Goal: Use online tool/utility: Utilize a website feature to perform a specific function

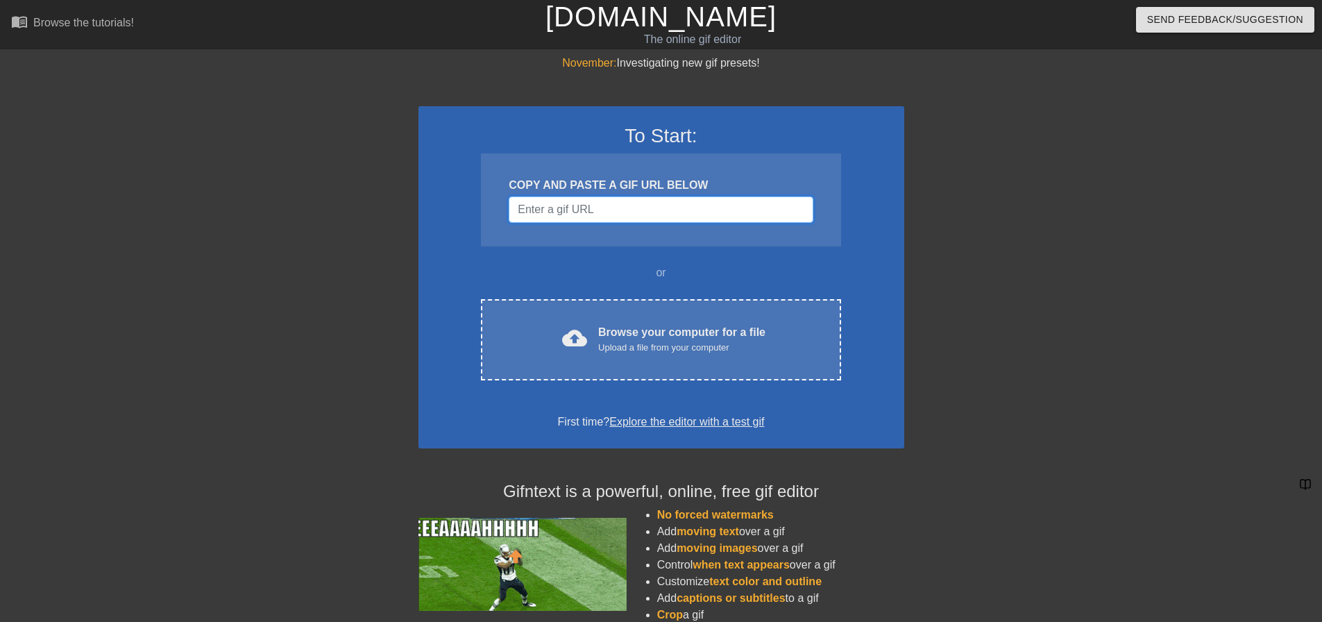
click at [650, 209] on input "Username" at bounding box center [661, 209] width 304 height 26
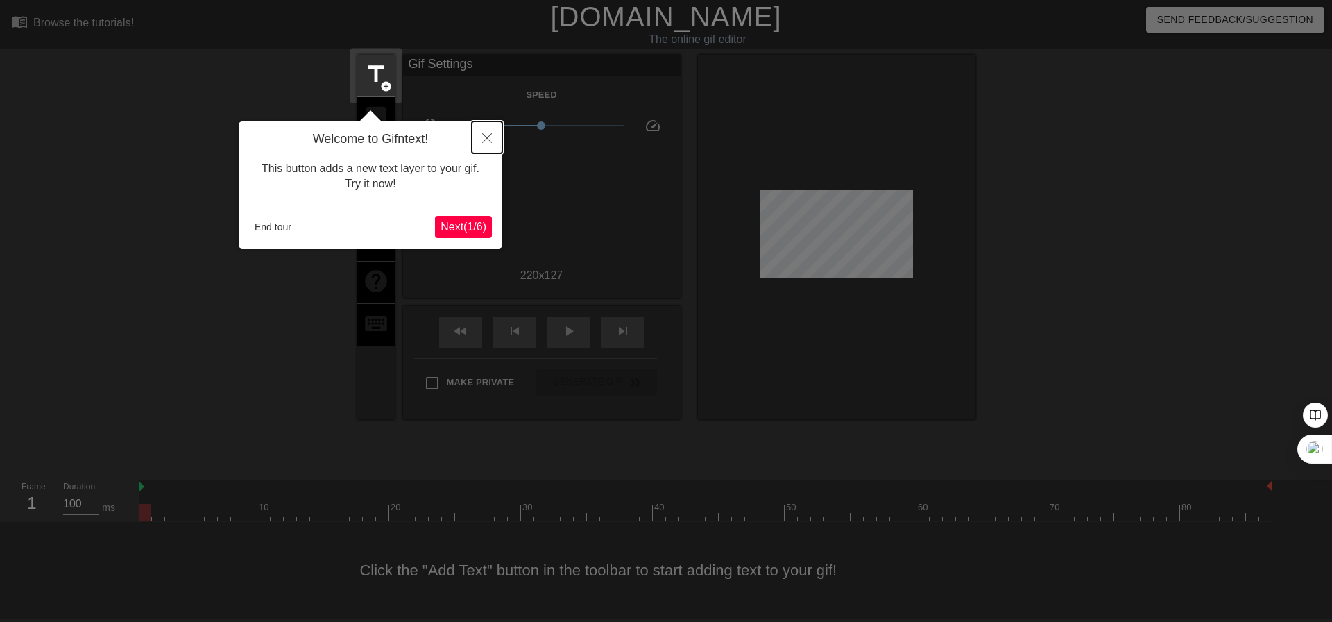
click at [482, 135] on button "Close" at bounding box center [487, 137] width 31 height 32
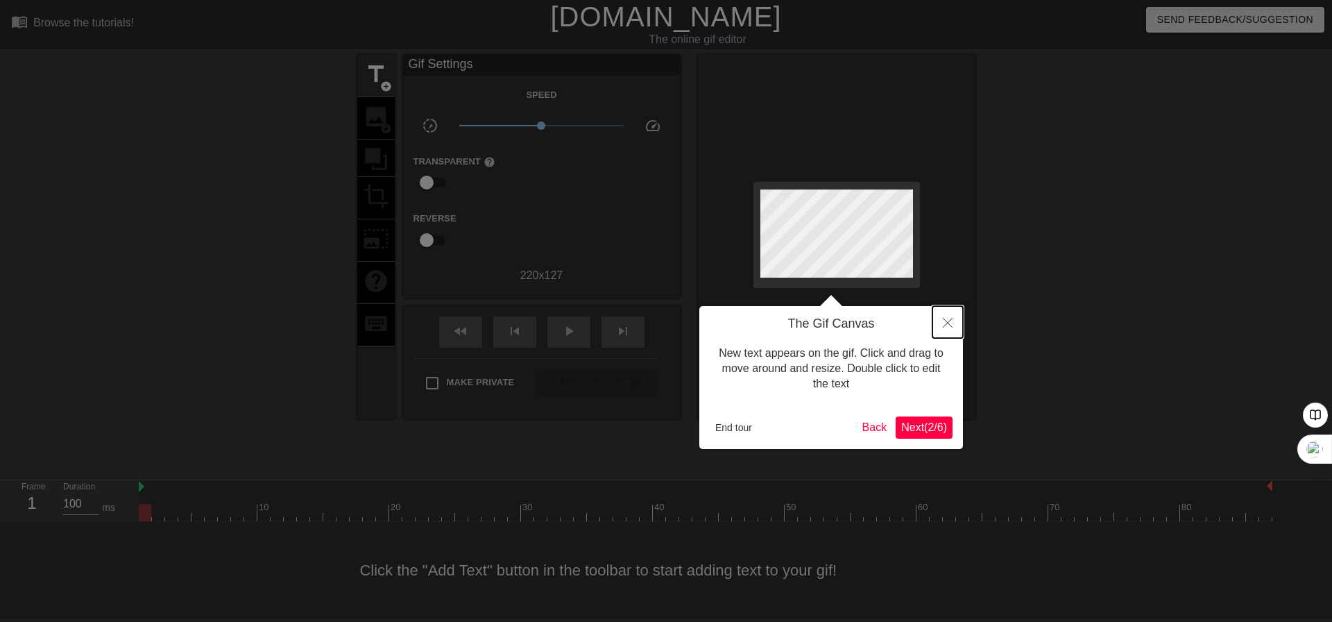
click at [951, 315] on button "Close" at bounding box center [948, 322] width 31 height 32
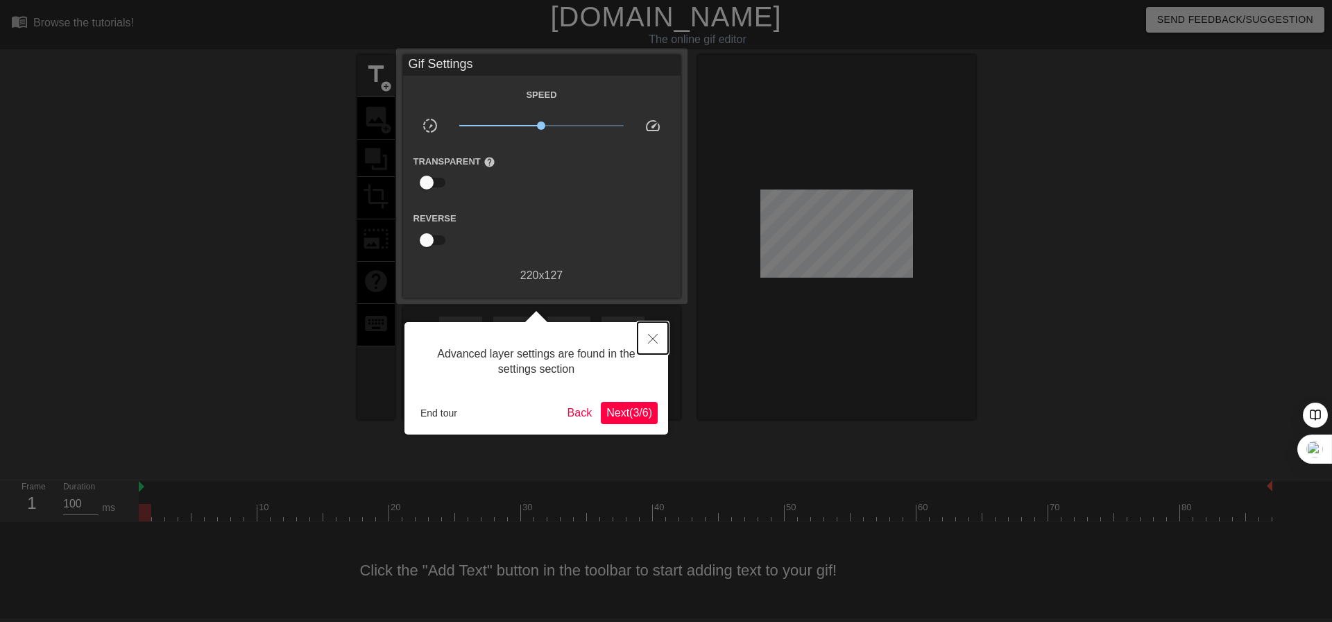
click at [645, 333] on button "Close" at bounding box center [653, 338] width 31 height 32
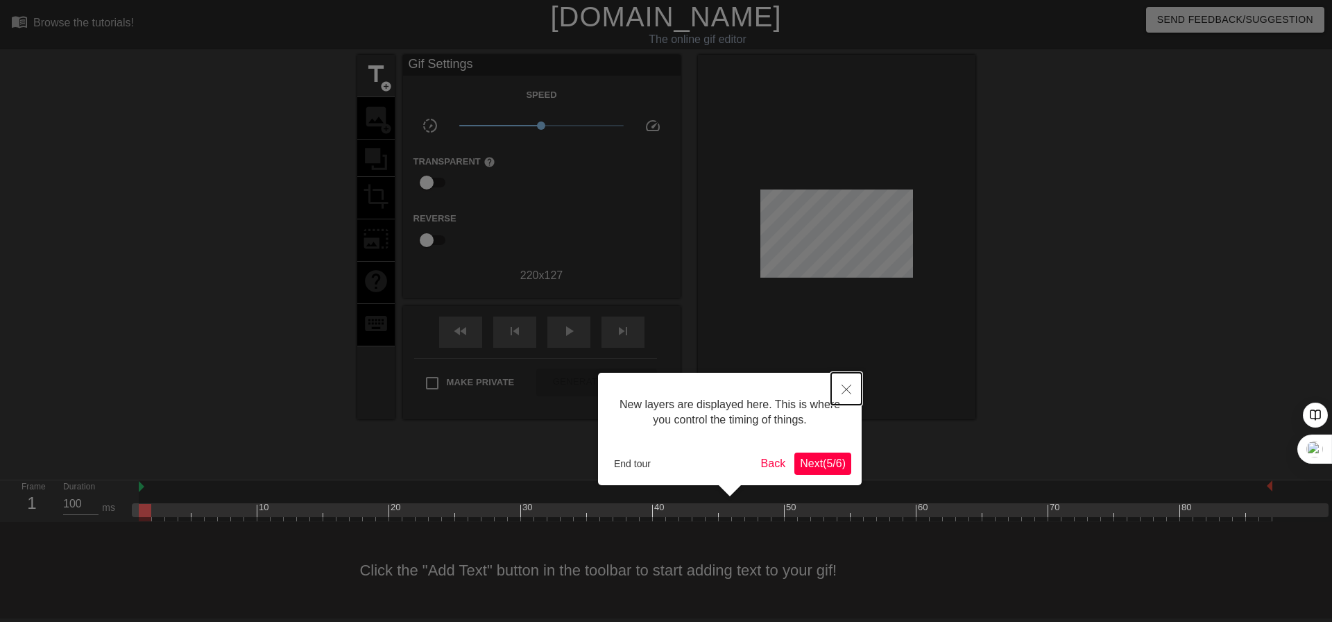
click at [839, 390] on button "Close" at bounding box center [846, 389] width 31 height 32
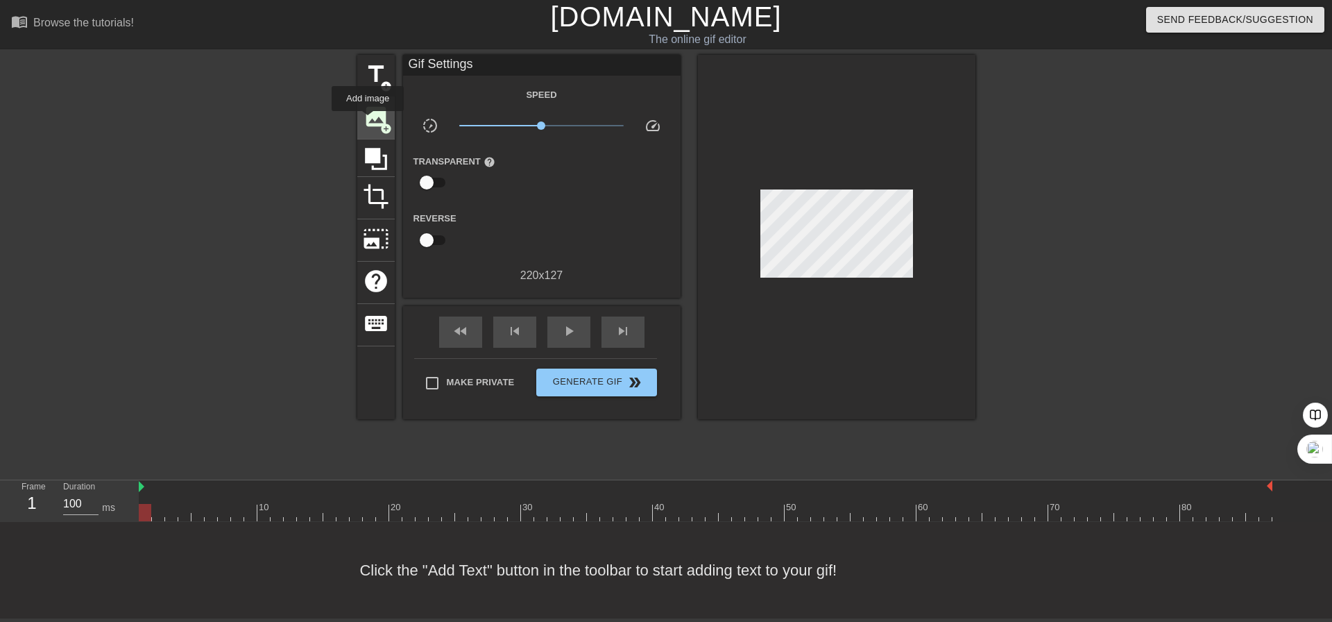
click at [368, 121] on span "image" at bounding box center [376, 116] width 26 height 26
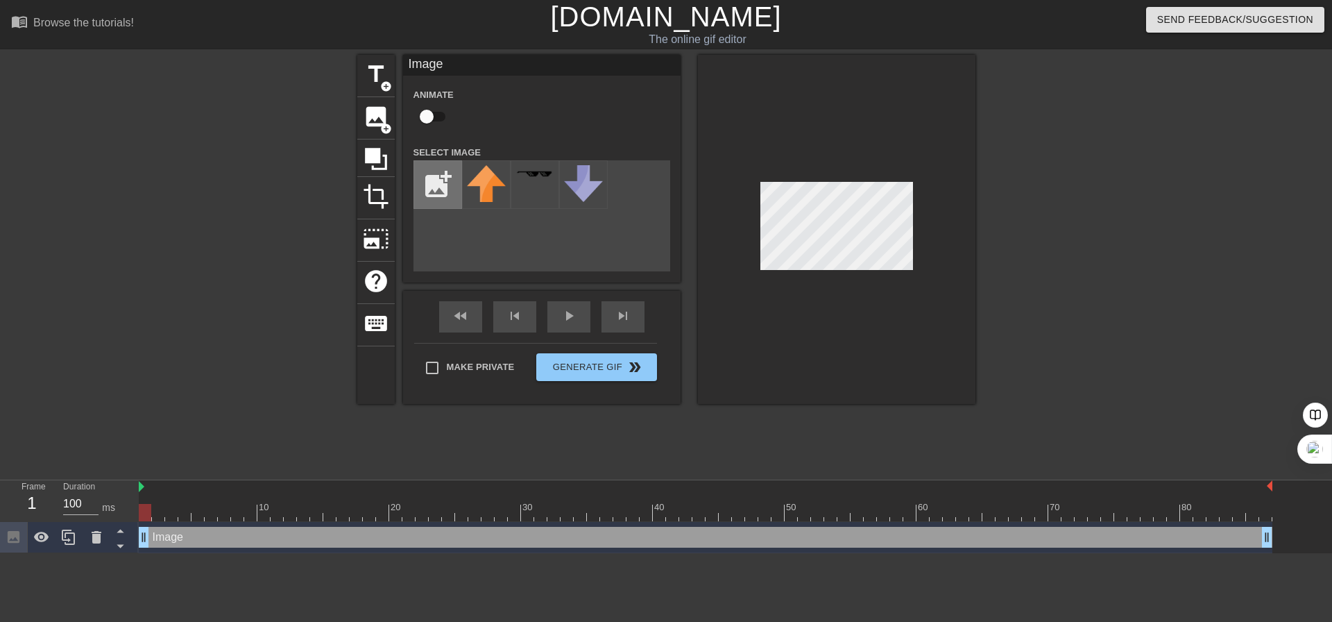
click at [436, 181] on input "file" at bounding box center [437, 184] width 47 height 47
type input "C:\fakepath\Longhorn logo.png"
click at [489, 160] on div at bounding box center [486, 184] width 49 height 49
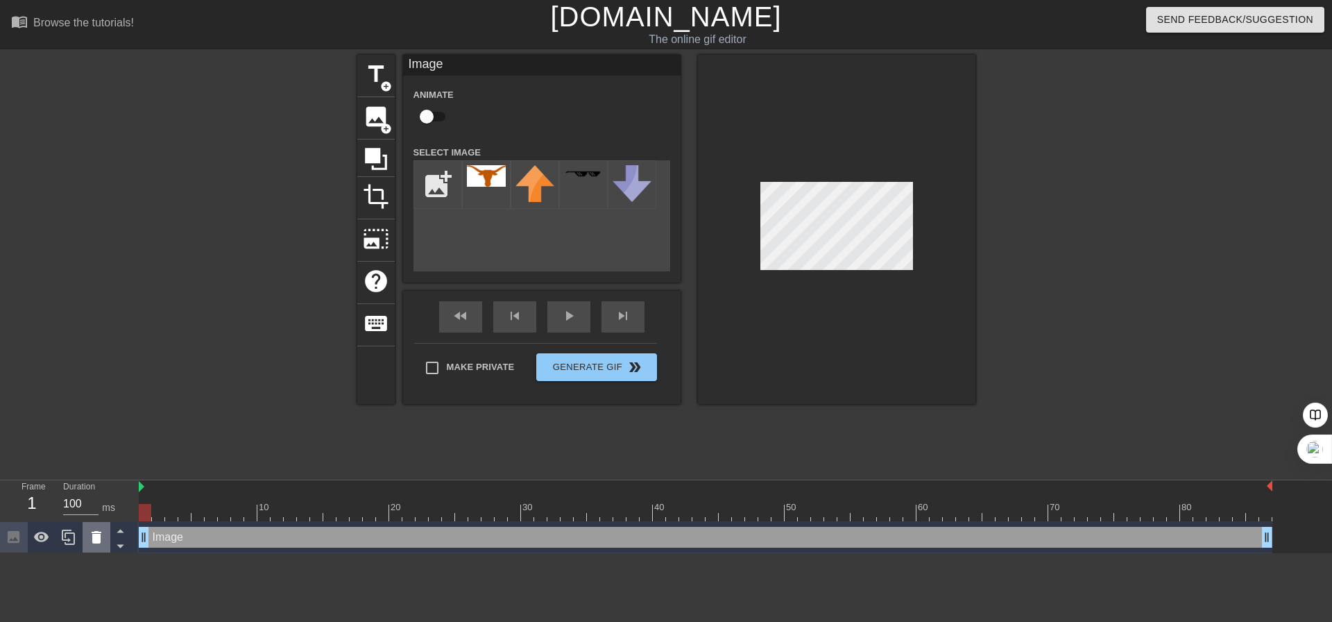
click at [96, 533] on icon at bounding box center [97, 537] width 10 height 12
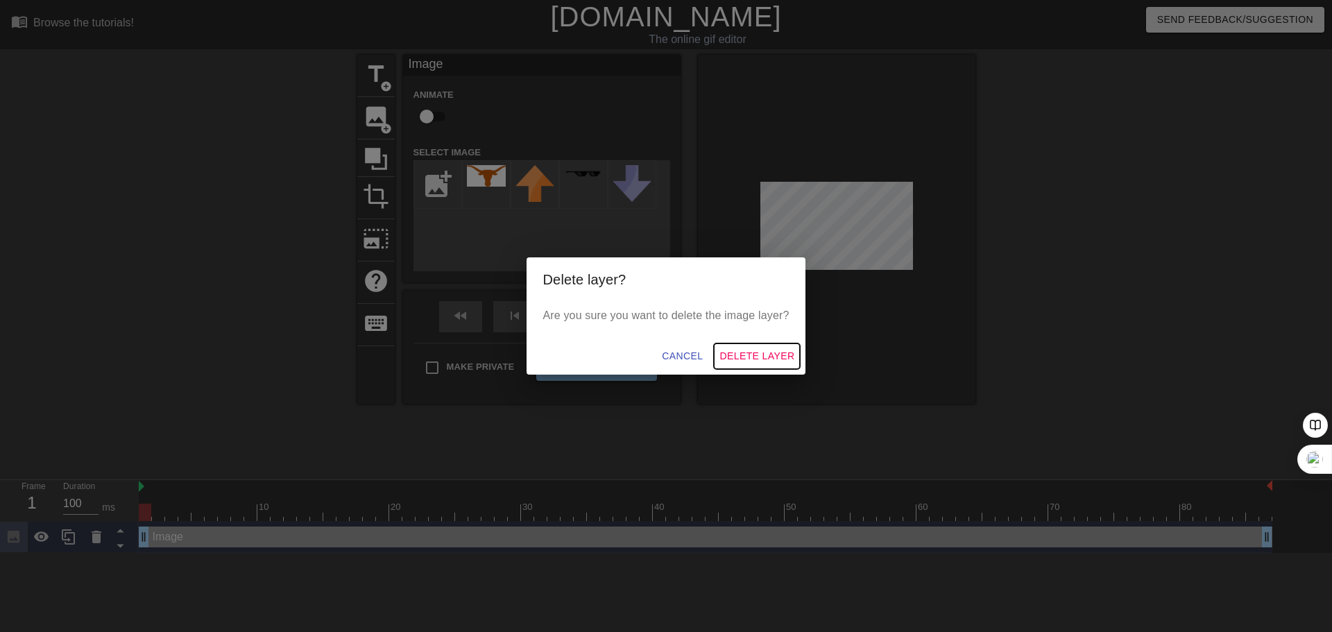
click at [763, 352] on span "Delete Layer" at bounding box center [757, 356] width 75 height 17
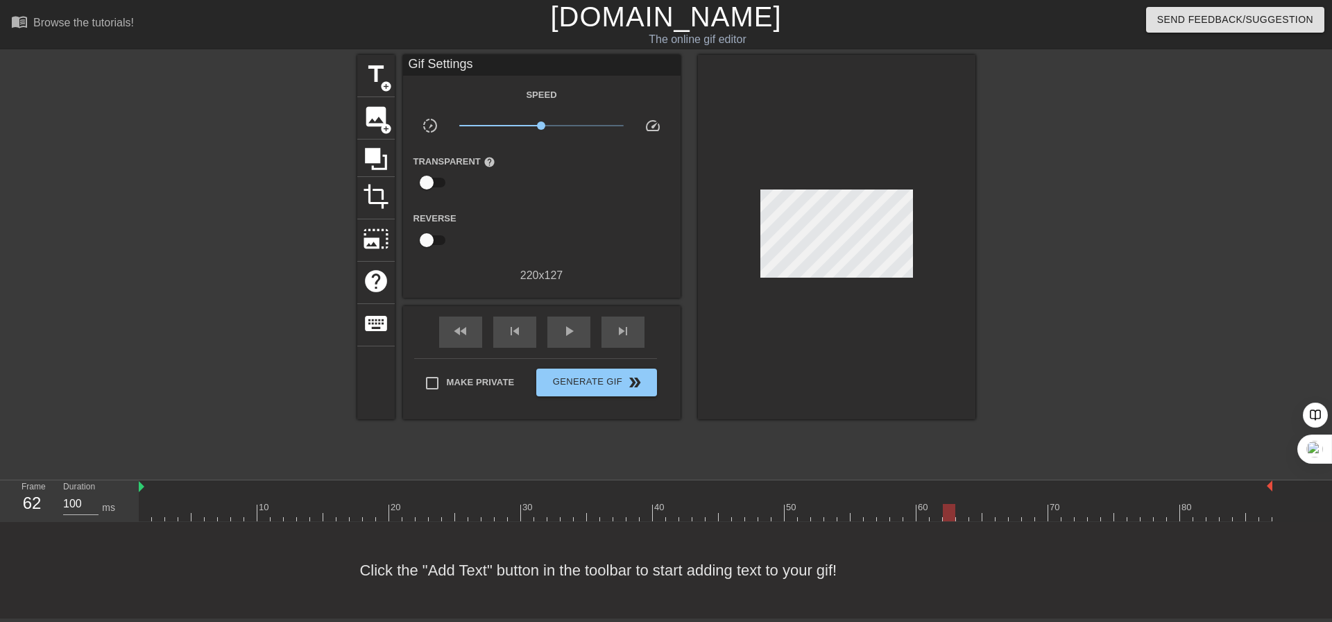
drag, startPoint x: 151, startPoint y: 511, endPoint x: 944, endPoint y: 491, distance: 793.3
click at [944, 491] on div "10 20 30 40 50 60 70 80" at bounding box center [706, 500] width 1134 height 41
drag, startPoint x: 944, startPoint y: 512, endPoint x: 935, endPoint y: 543, distance: 32.3
click at [935, 543] on div "menu_book Browse the tutorials! [DOMAIN_NAME] The online gif editor Send Feedba…" at bounding box center [666, 309] width 1332 height 618
click at [371, 114] on span "image" at bounding box center [376, 116] width 26 height 26
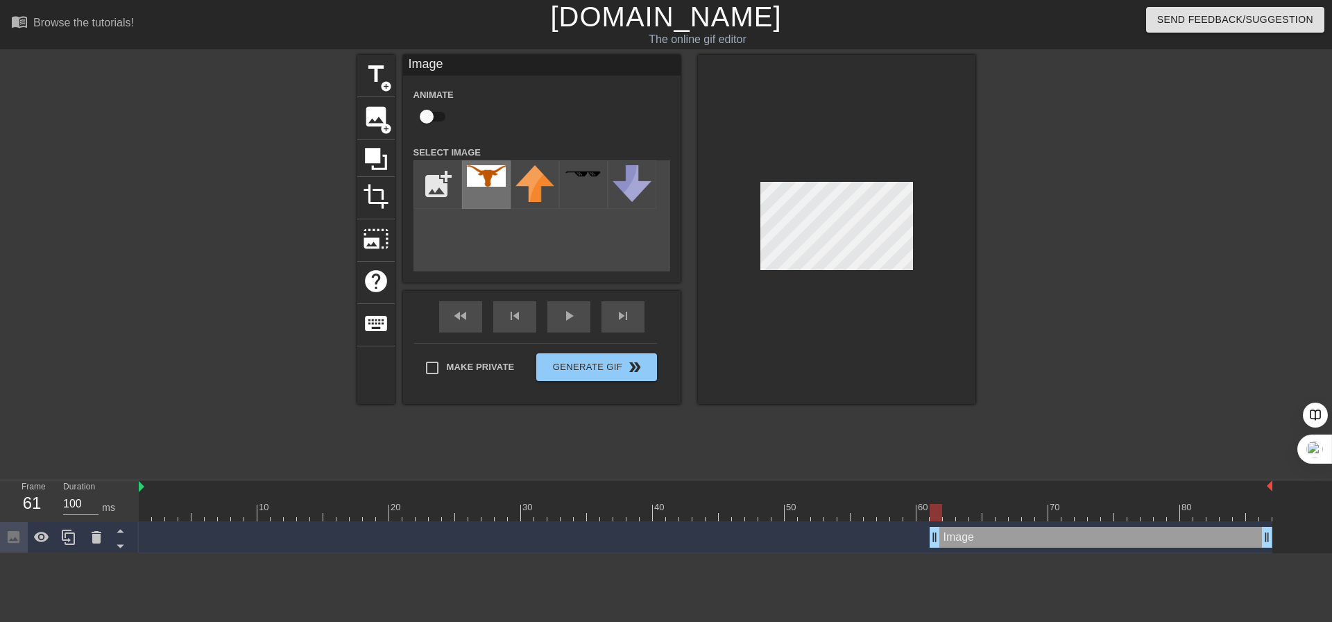
click at [492, 176] on img at bounding box center [486, 176] width 39 height 22
click at [962, 208] on div at bounding box center [837, 229] width 278 height 349
click at [944, 514] on div at bounding box center [949, 512] width 12 height 17
click at [958, 511] on div at bounding box center [962, 512] width 12 height 17
drag, startPoint x: 967, startPoint y: 510, endPoint x: 1004, endPoint y: 511, distance: 37.5
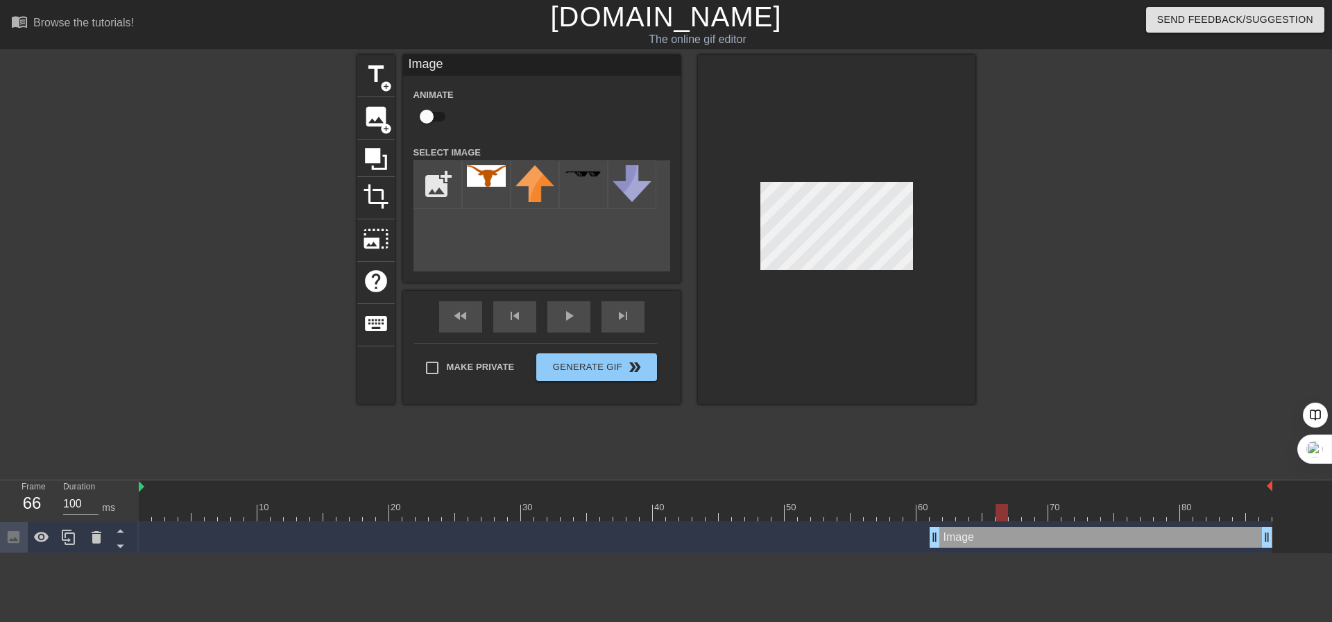
click at [1004, 511] on div at bounding box center [1002, 512] width 12 height 17
drag, startPoint x: 1006, startPoint y: 509, endPoint x: 1265, endPoint y: 493, distance: 259.3
click at [1265, 493] on div "10 20 30 40 50 60 70 80" at bounding box center [706, 500] width 1134 height 41
click at [371, 234] on span "photo_size_select_large" at bounding box center [376, 239] width 26 height 26
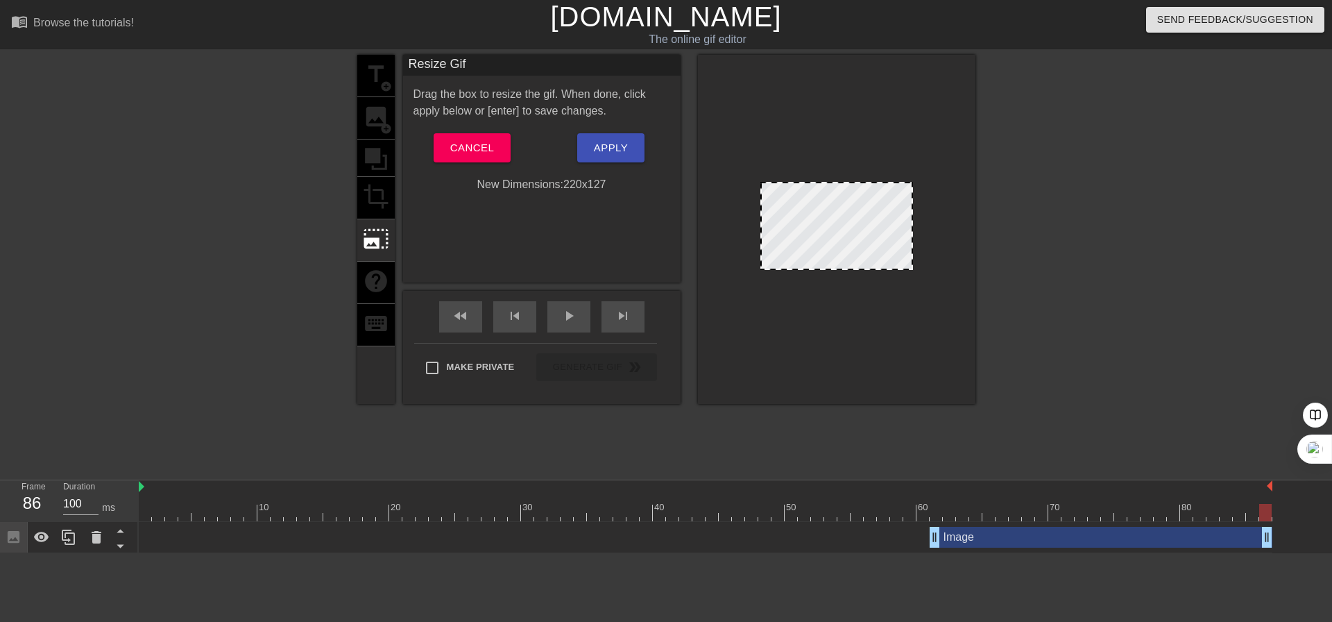
drag, startPoint x: 833, startPoint y: 178, endPoint x: 837, endPoint y: 144, distance: 34.3
click at [837, 144] on div at bounding box center [837, 229] width 278 height 349
drag, startPoint x: 912, startPoint y: 221, endPoint x: 960, endPoint y: 223, distance: 47.3
click at [960, 223] on div at bounding box center [837, 229] width 278 height 349
drag, startPoint x: 910, startPoint y: 226, endPoint x: 929, endPoint y: 228, distance: 18.9
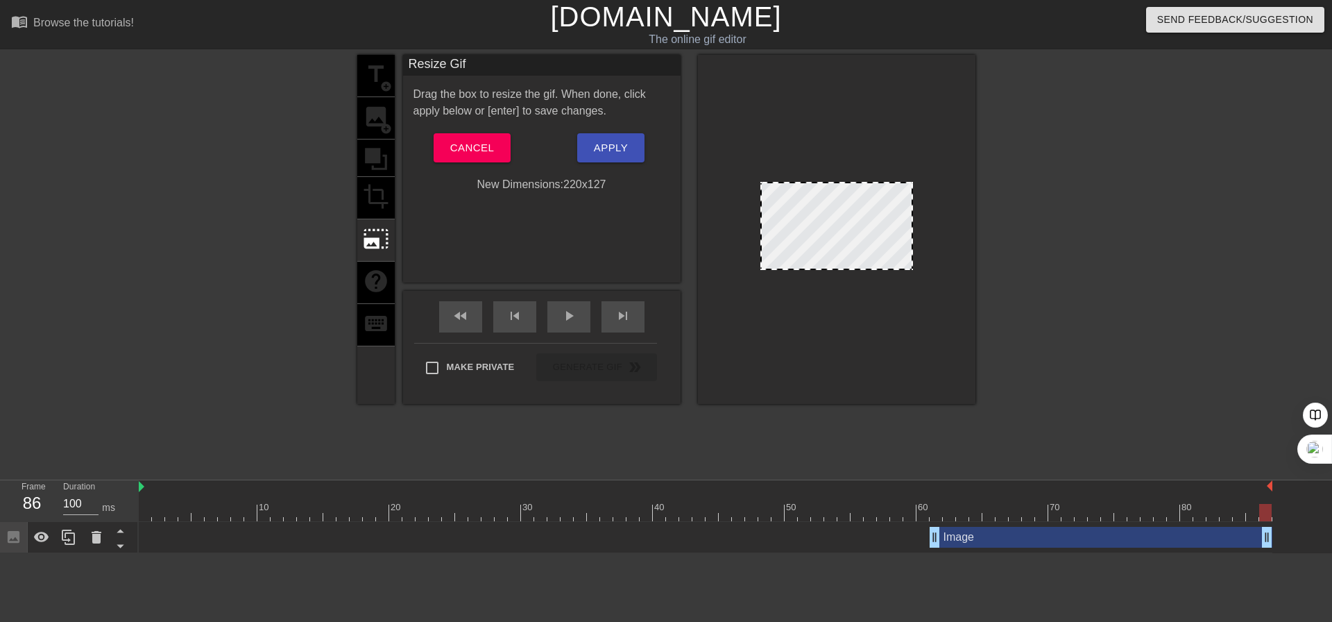
click at [929, 228] on div at bounding box center [837, 229] width 278 height 349
drag, startPoint x: 901, startPoint y: 265, endPoint x: 903, endPoint y: 301, distance: 36.1
click at [903, 301] on div at bounding box center [837, 229] width 278 height 349
click at [468, 148] on span "Cancel" at bounding box center [472, 148] width 44 height 18
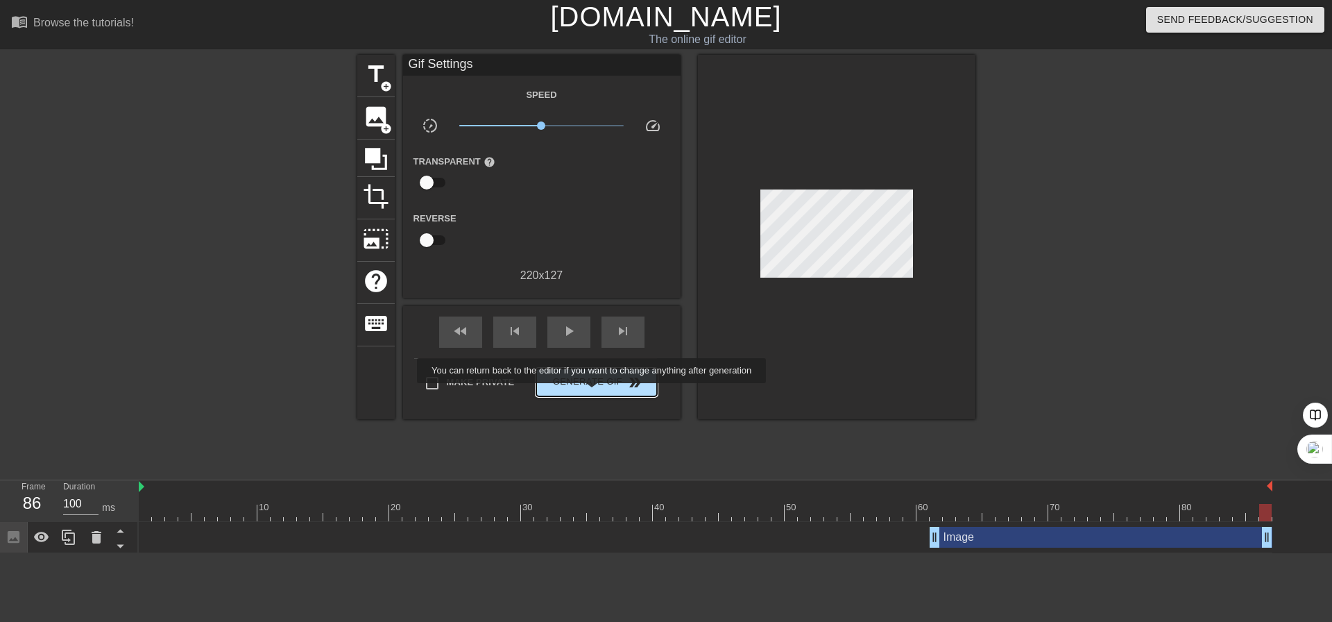
click at [593, 393] on button "Generate Gif double_arrow" at bounding box center [596, 382] width 120 height 28
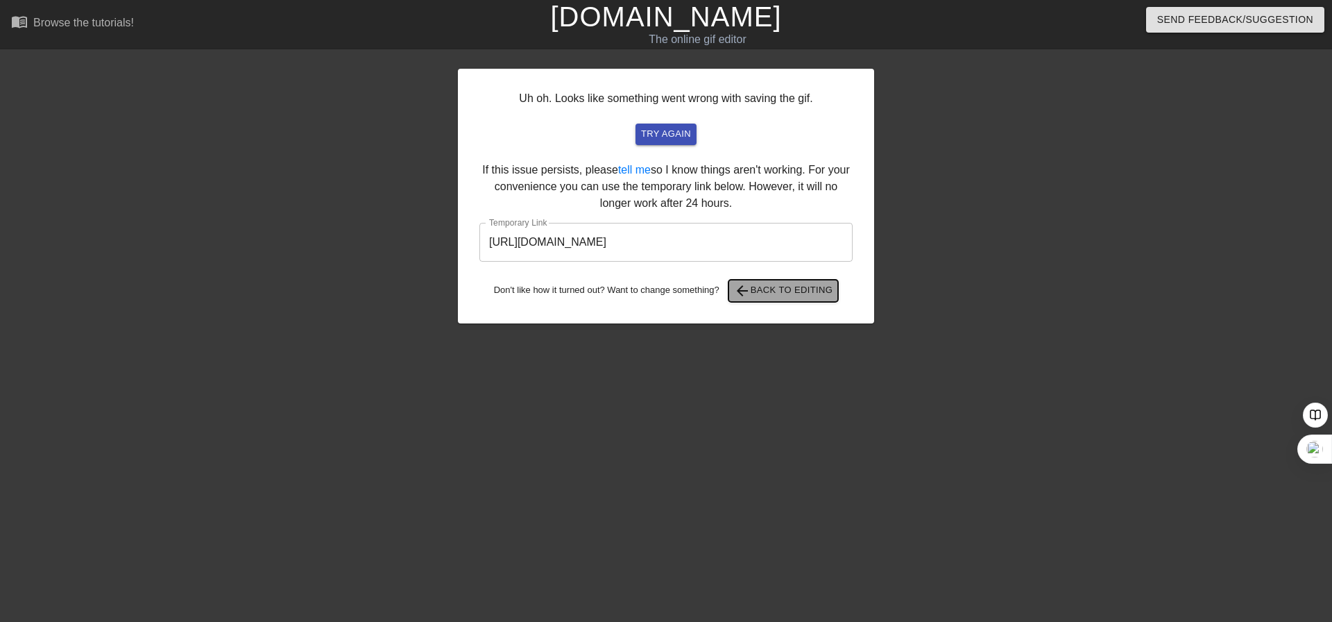
click at [815, 294] on span "arrow_back Back to Editing" at bounding box center [783, 290] width 99 height 17
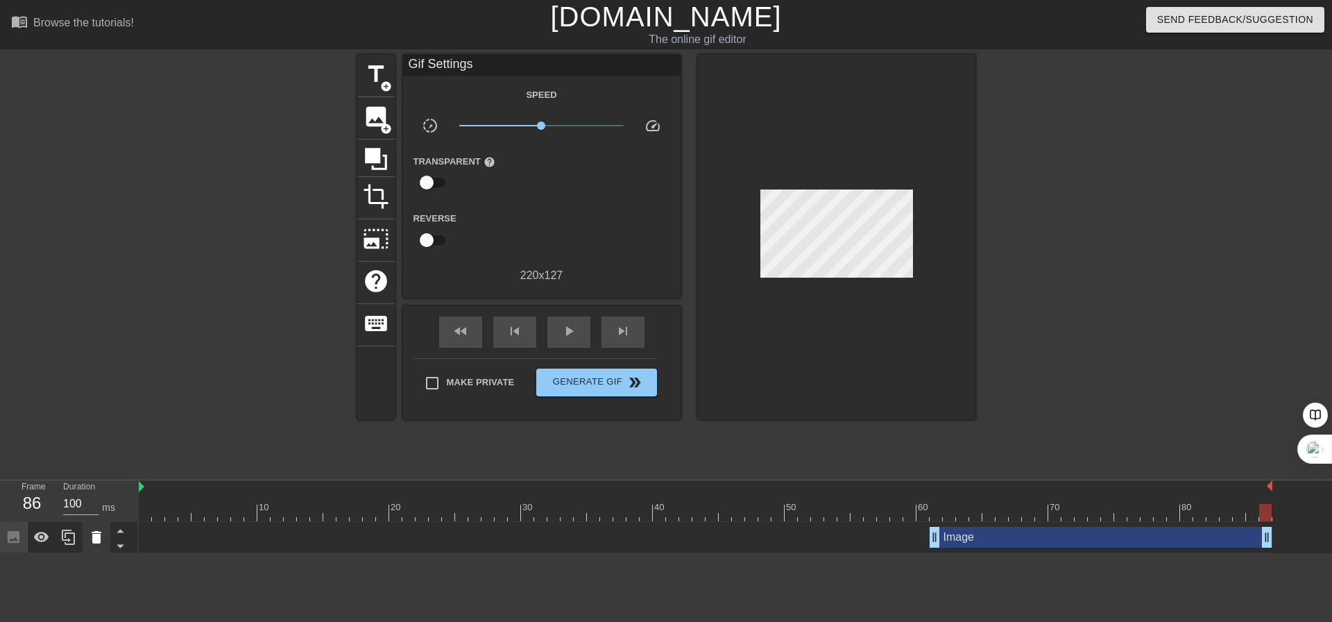
click at [91, 542] on icon at bounding box center [96, 537] width 17 height 17
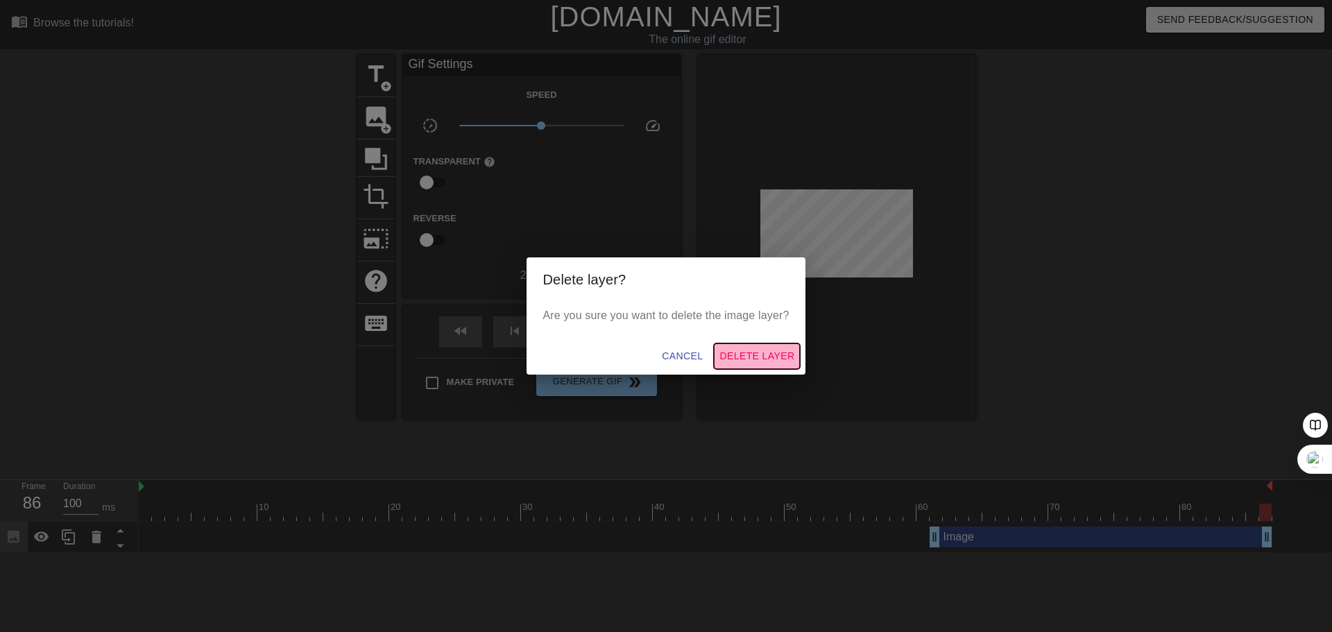
click at [754, 352] on span "Delete Layer" at bounding box center [757, 356] width 75 height 17
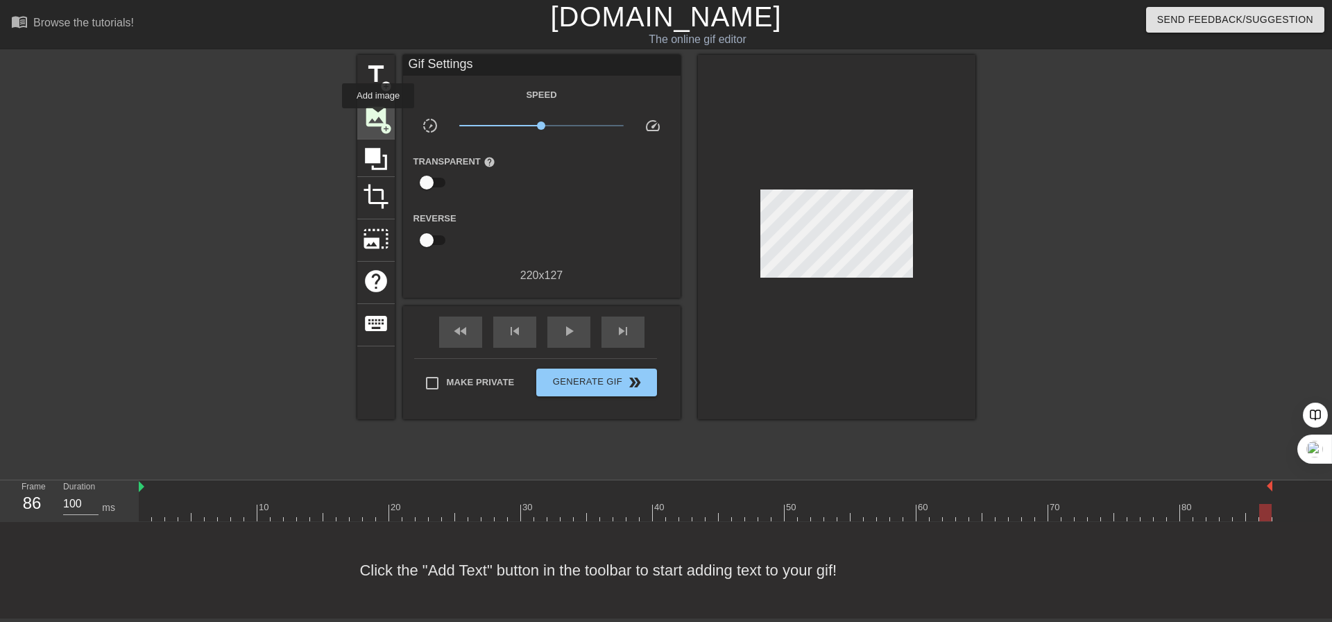
click at [378, 118] on span "image" at bounding box center [376, 116] width 26 height 26
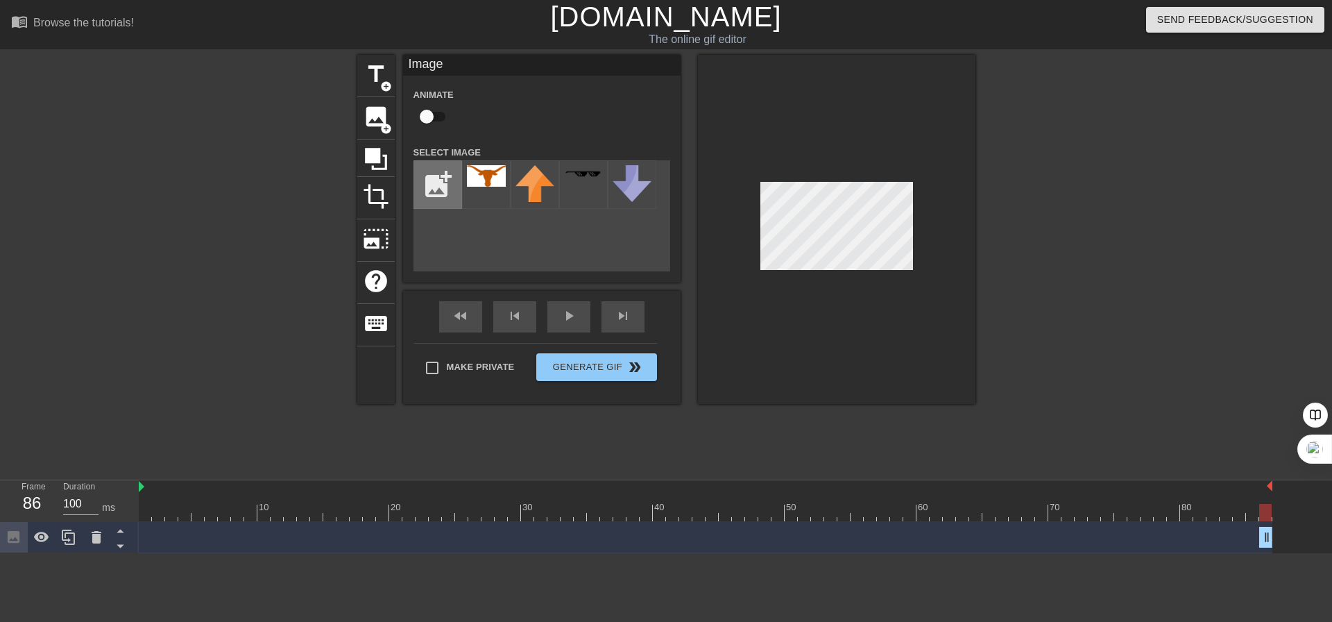
click at [432, 185] on input "file" at bounding box center [437, 184] width 47 height 47
click at [451, 191] on input "file" at bounding box center [437, 184] width 47 height 47
type input "C:\fakepath\[PERSON_NAME] 2.jpg"
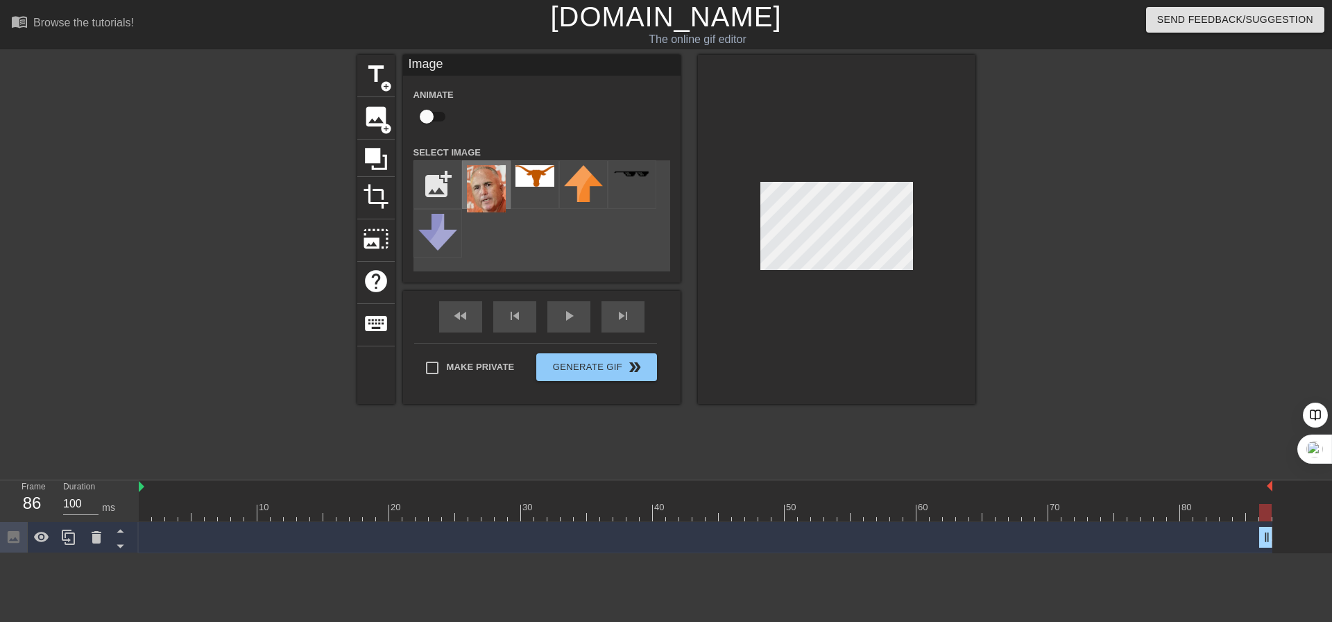
click at [480, 180] on img at bounding box center [486, 188] width 39 height 47
click at [101, 544] on icon at bounding box center [96, 537] width 17 height 17
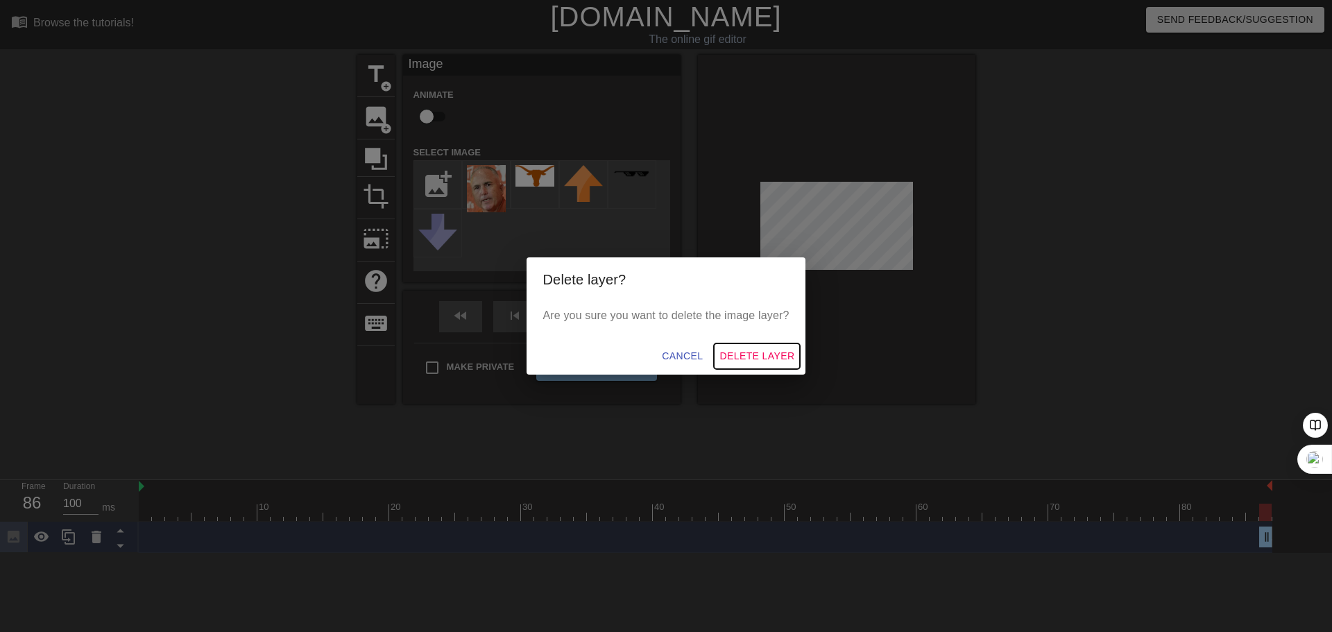
click at [721, 356] on span "Delete Layer" at bounding box center [757, 356] width 75 height 17
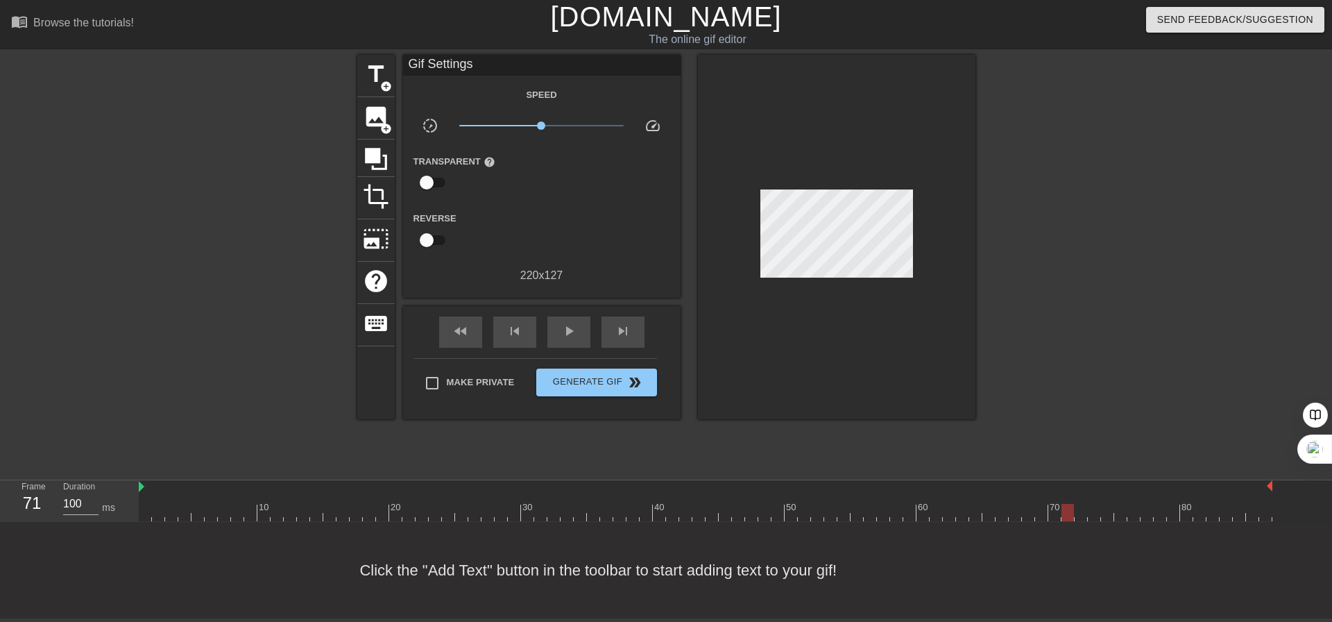
drag, startPoint x: 1264, startPoint y: 513, endPoint x: 1064, endPoint y: 524, distance: 199.4
click at [1064, 524] on div "menu_book Browse the tutorials! [DOMAIN_NAME] The online gif editor Send Feedba…" at bounding box center [666, 309] width 1332 height 618
drag, startPoint x: 1064, startPoint y: 514, endPoint x: 934, endPoint y: 522, distance: 130.0
click at [934, 522] on div "menu_book Browse the tutorials! [DOMAIN_NAME] The online gif editor Send Feedba…" at bounding box center [666, 309] width 1332 height 618
click at [377, 128] on span "image" at bounding box center [376, 116] width 26 height 26
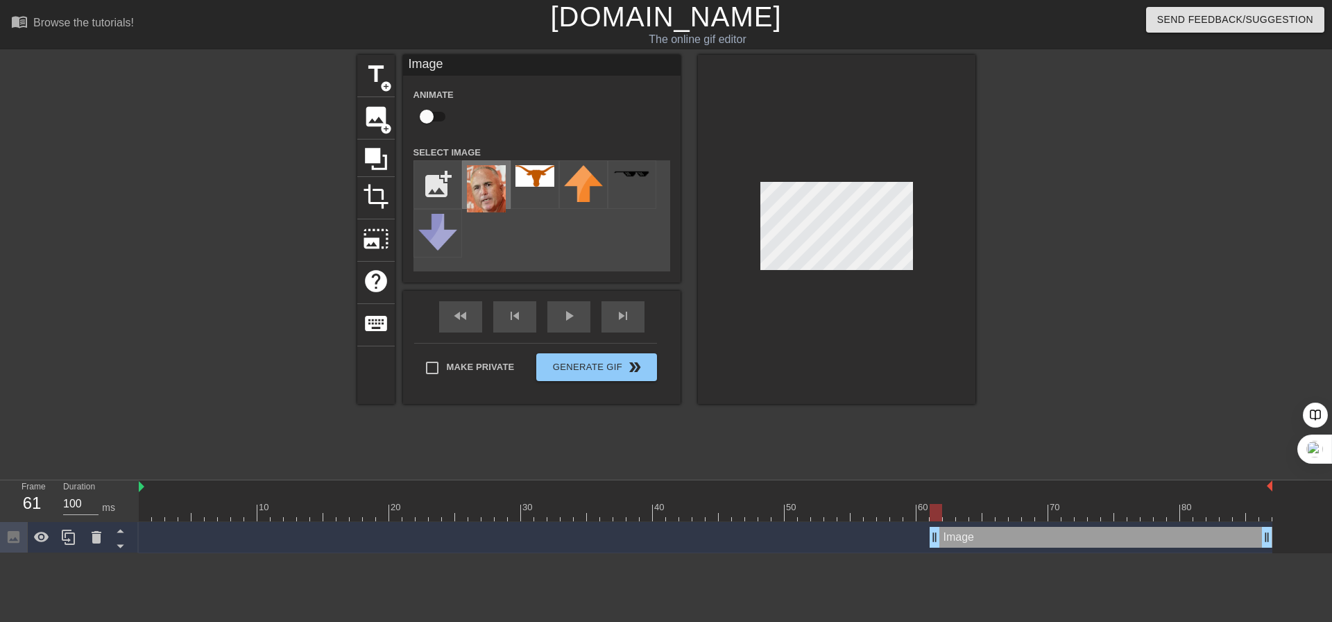
click at [493, 189] on img at bounding box center [486, 188] width 39 height 47
drag, startPoint x: 941, startPoint y: 513, endPoint x: 1272, endPoint y: 514, distance: 331.0
click at [1272, 514] on div at bounding box center [1266, 512] width 12 height 17
click at [924, 311] on div at bounding box center [837, 229] width 278 height 349
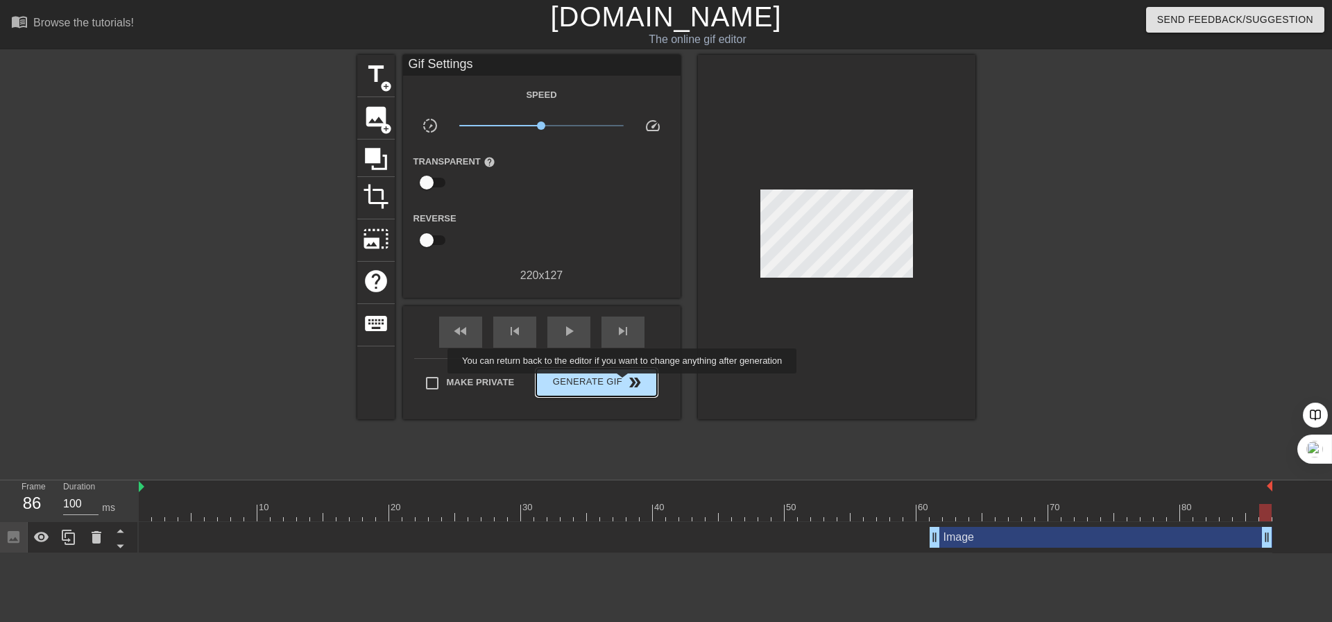
click at [623, 382] on span "Generate Gif double_arrow" at bounding box center [596, 382] width 109 height 17
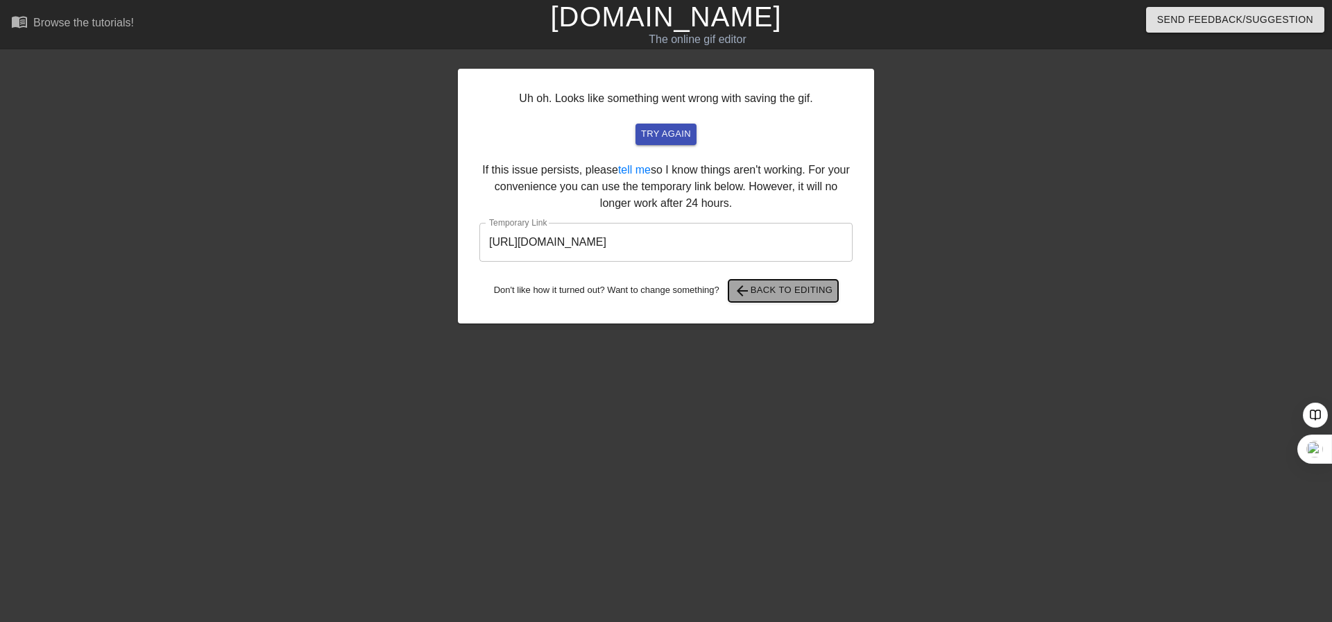
click at [754, 289] on span "arrow_back Back to Editing" at bounding box center [783, 290] width 99 height 17
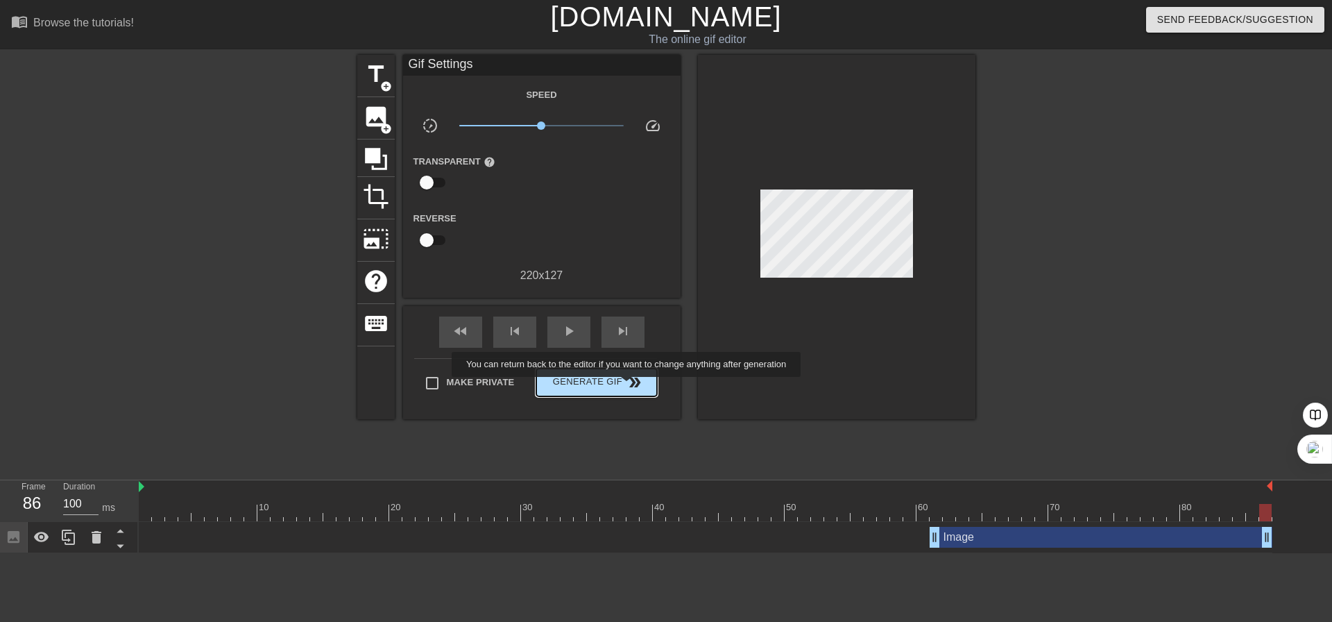
click at [628, 386] on span "double_arrow" at bounding box center [635, 382] width 17 height 17
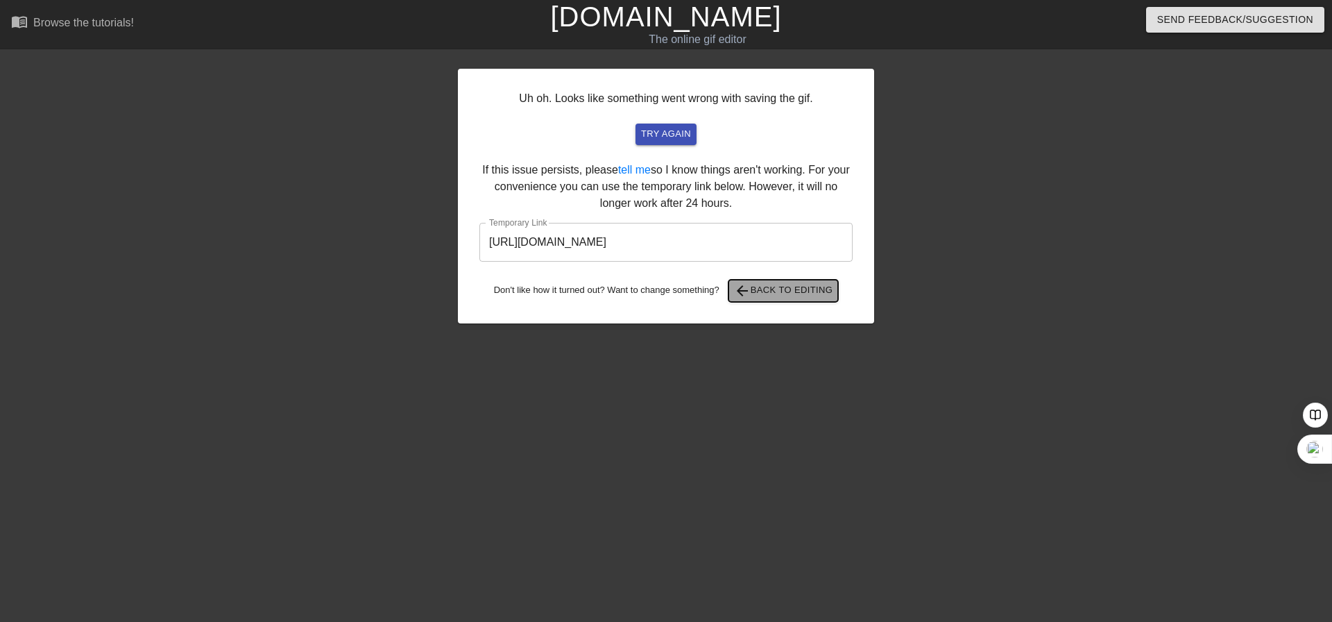
click at [801, 289] on span "arrow_back Back to Editing" at bounding box center [783, 290] width 99 height 17
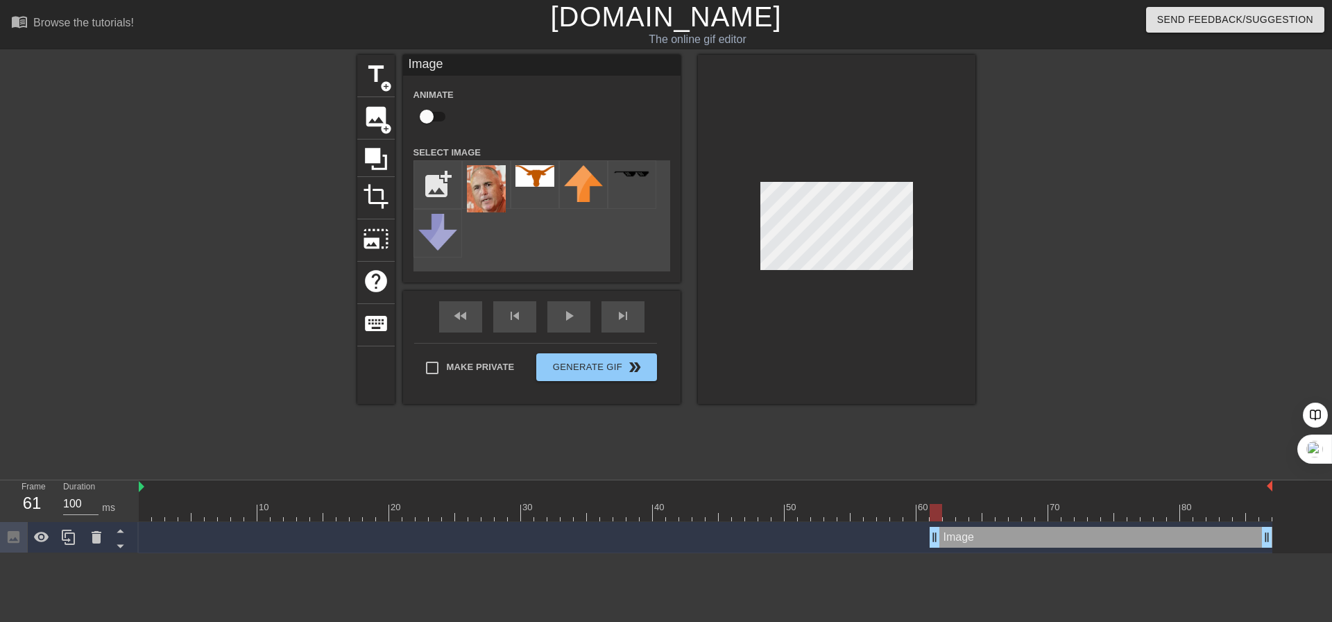
drag, startPoint x: 1261, startPoint y: 512, endPoint x: 933, endPoint y: 520, distance: 329.0
click at [933, 520] on div at bounding box center [936, 512] width 12 height 17
click at [935, 514] on div at bounding box center [936, 512] width 12 height 17
drag, startPoint x: 930, startPoint y: 513, endPoint x: 1268, endPoint y: 502, distance: 338.1
click at [1268, 502] on div "10 20 30 40 50 60 70 80" at bounding box center [706, 500] width 1134 height 41
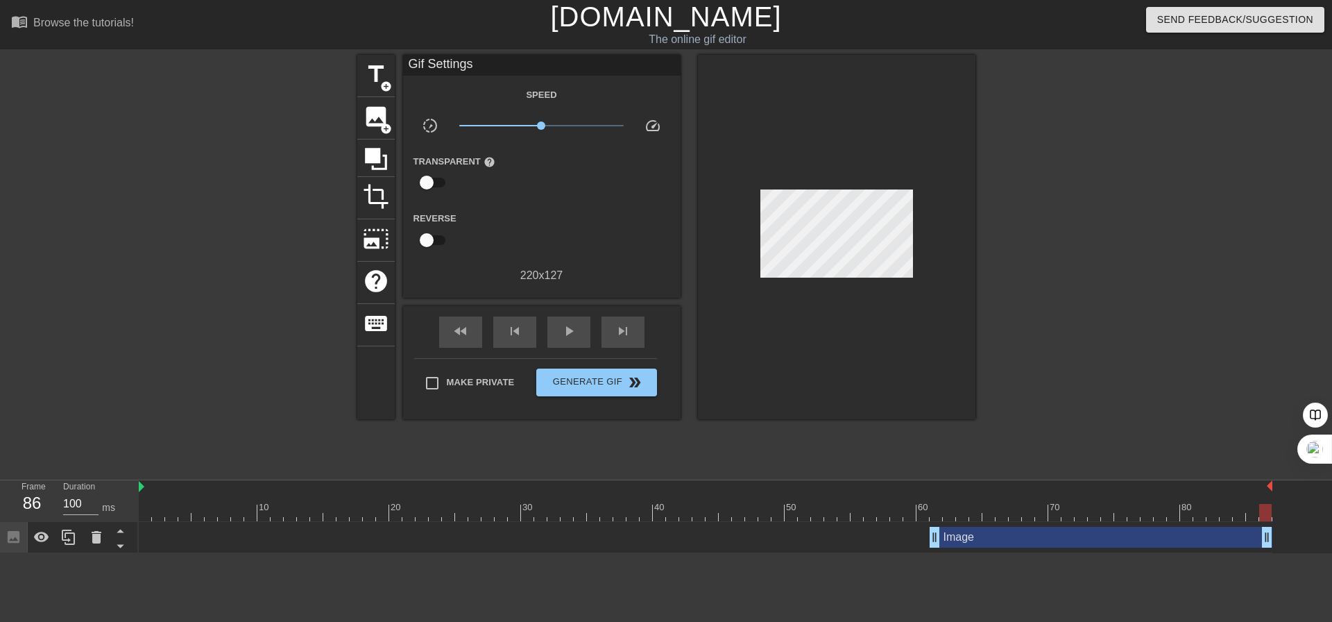
click at [271, 208] on div at bounding box center [237, 263] width 208 height 416
click at [150, 514] on div at bounding box center [706, 512] width 1134 height 17
click at [377, 117] on span "image" at bounding box center [376, 116] width 26 height 26
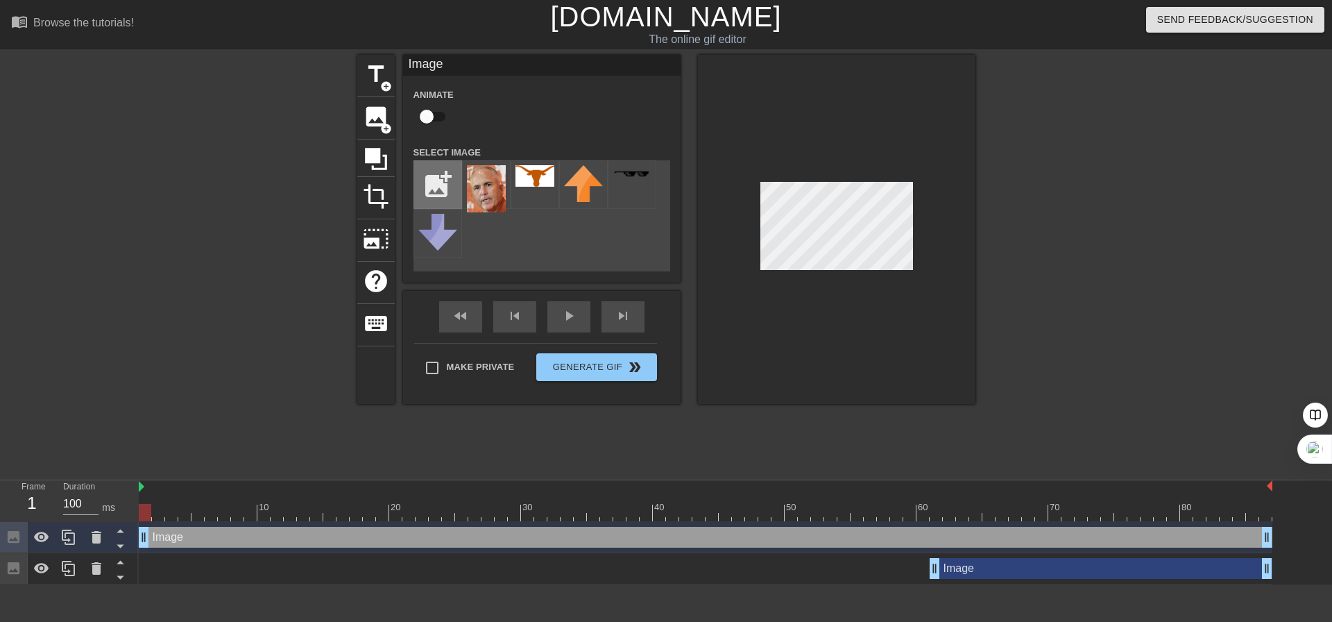
click at [441, 185] on input "file" at bounding box center [437, 184] width 47 height 47
type input "C:\fakepath\Dunlap2.png"
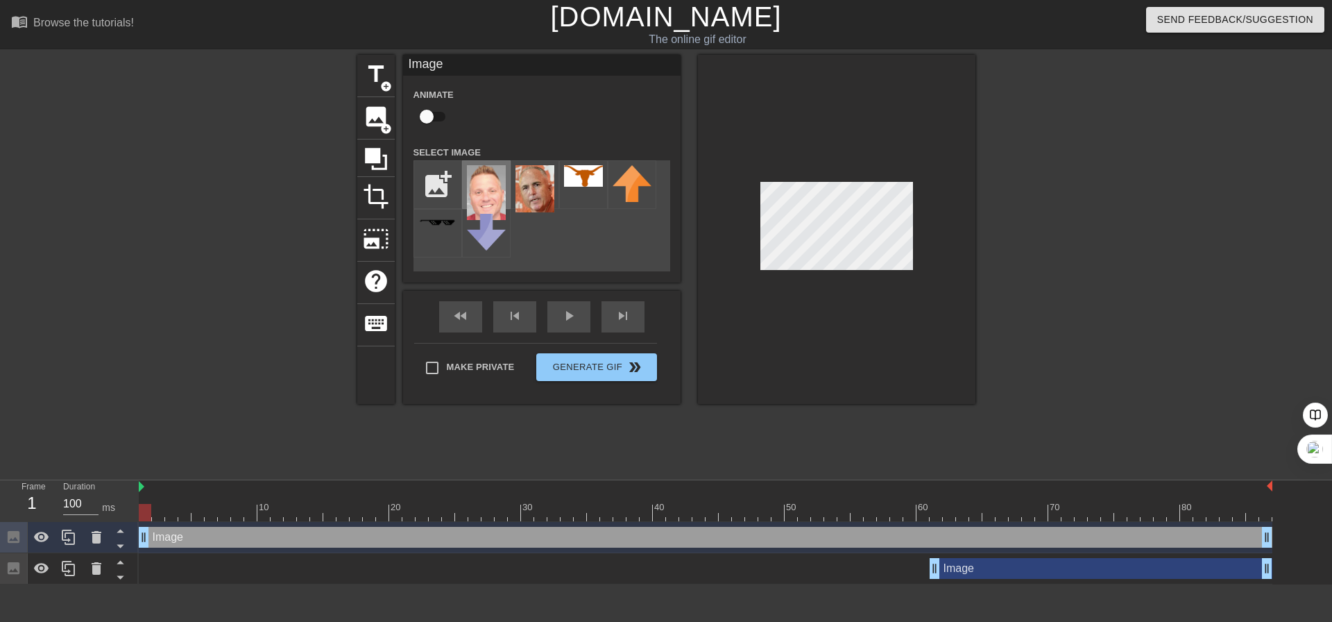
click at [489, 191] on img at bounding box center [486, 192] width 39 height 55
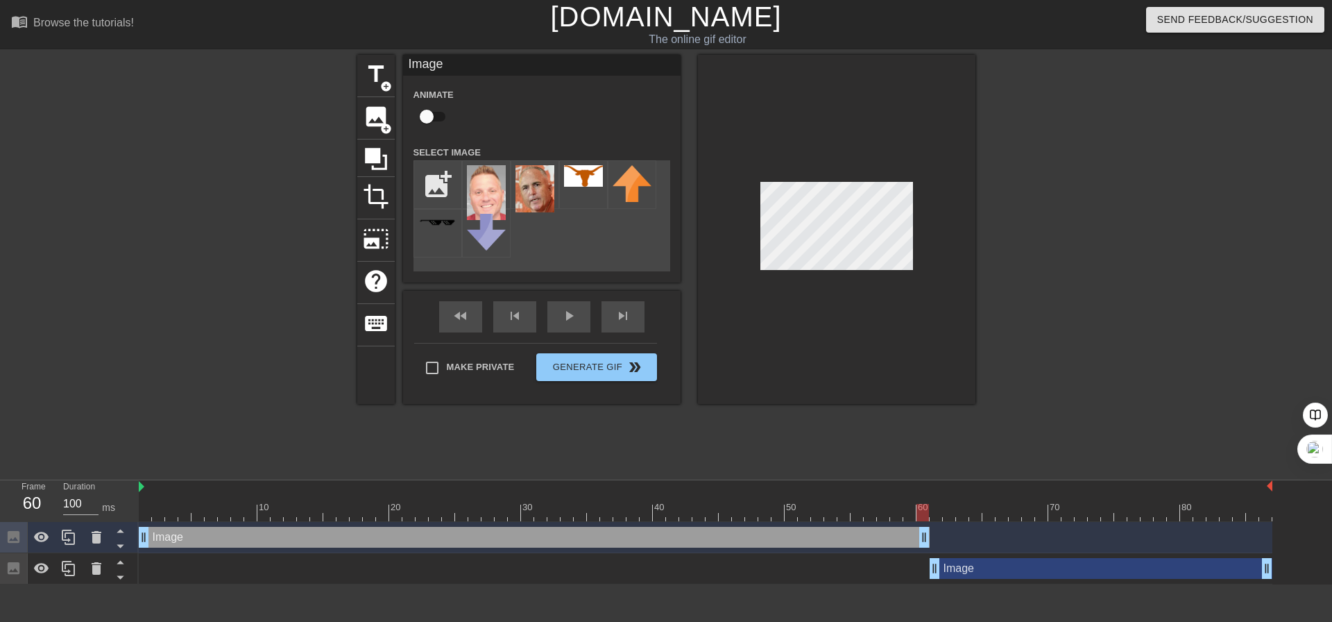
drag, startPoint x: 1264, startPoint y: 538, endPoint x: 922, endPoint y: 550, distance: 341.6
click at [922, 550] on div "Image drag_handle drag_handle" at bounding box center [706, 537] width 1134 height 31
click at [904, 355] on div at bounding box center [837, 229] width 278 height 349
click at [583, 371] on button "Generate Gif double_arrow" at bounding box center [596, 367] width 120 height 28
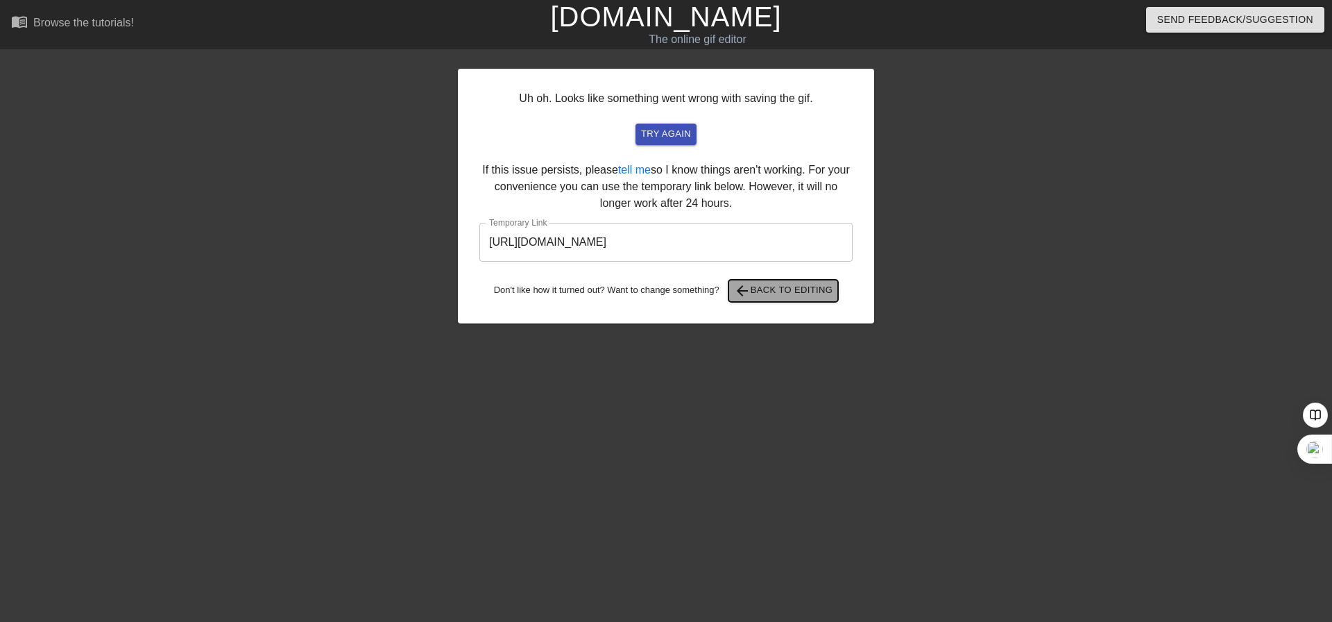
click at [800, 290] on span "arrow_back Back to Editing" at bounding box center [783, 290] width 99 height 17
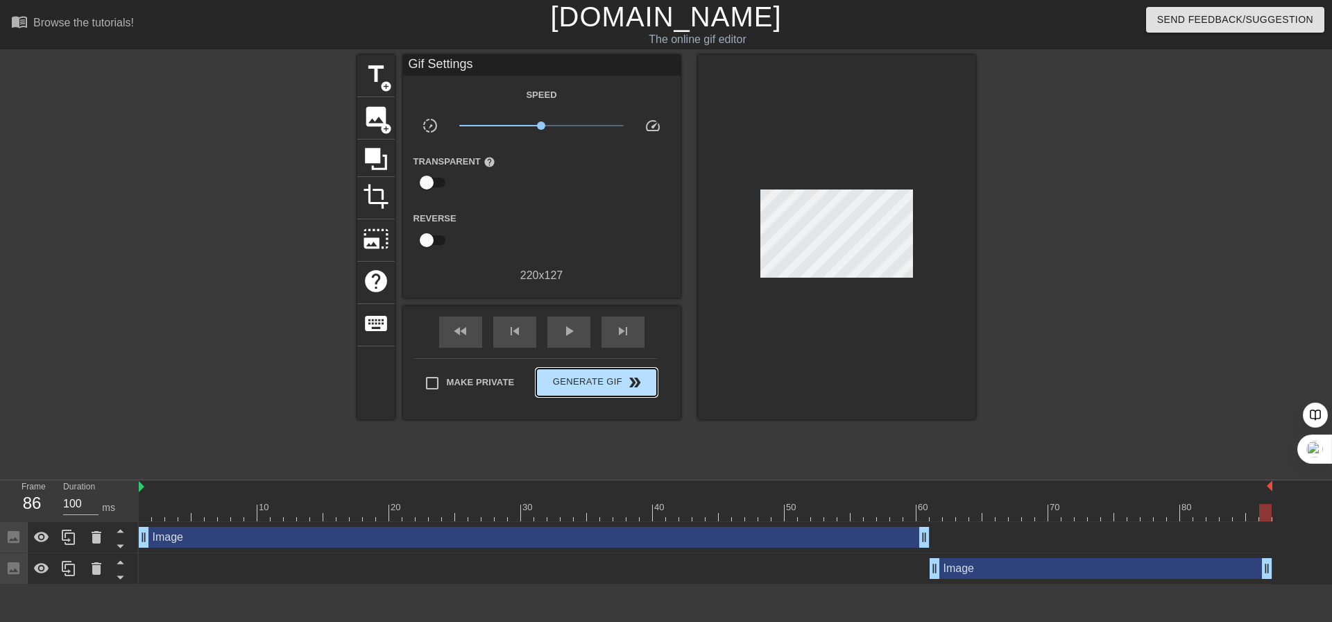
click at [606, 358] on div "Make Private Generate Gif double_arrow" at bounding box center [535, 385] width 243 height 55
click at [604, 375] on span "Generate Gif double_arrow" at bounding box center [596, 382] width 109 height 17
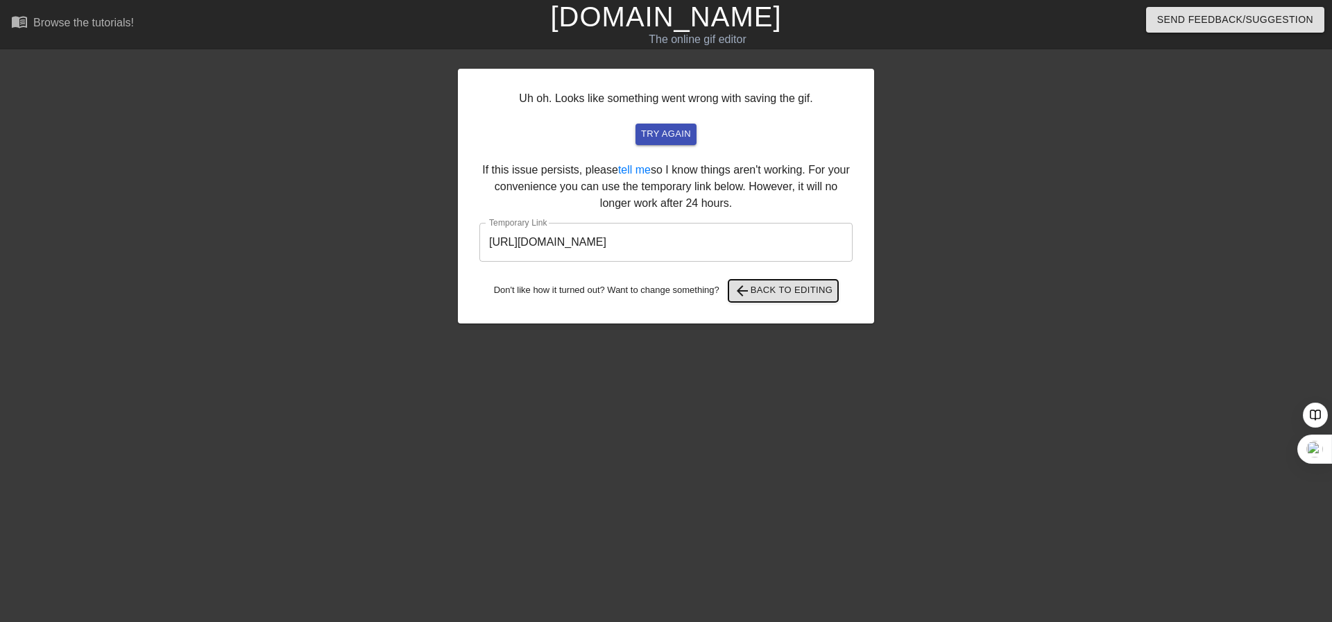
click at [768, 291] on span "arrow_back Back to Editing" at bounding box center [783, 290] width 99 height 17
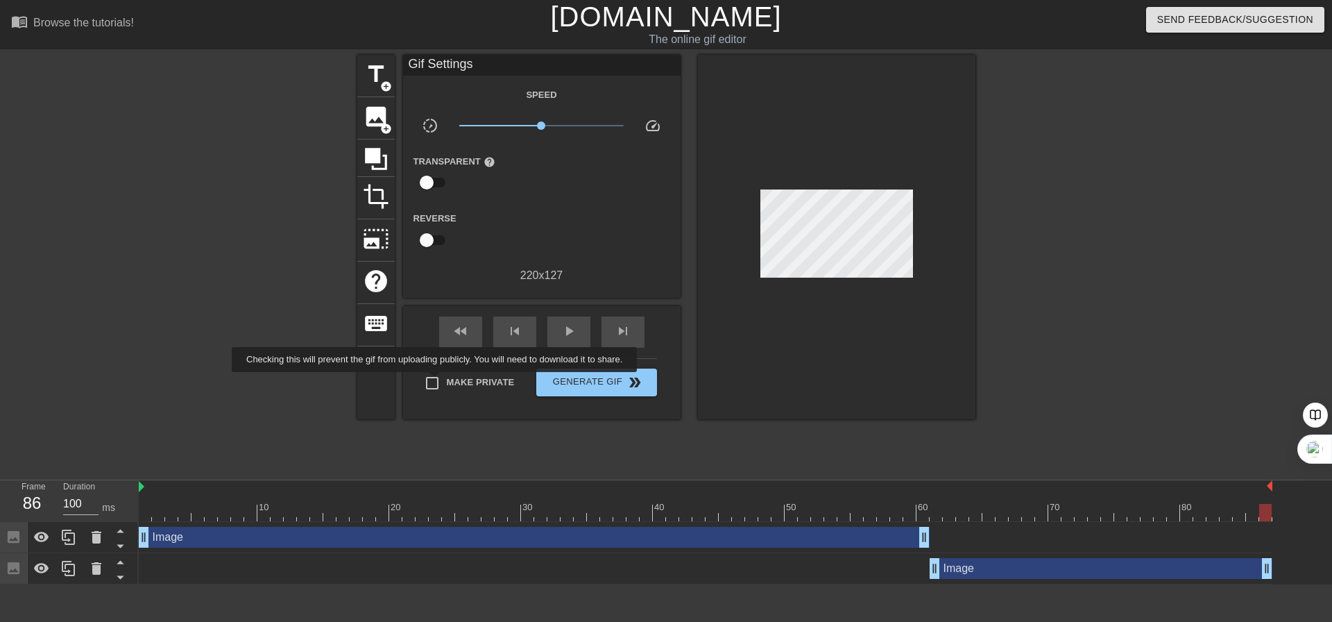
click at [436, 382] on input "Make Private" at bounding box center [432, 382] width 29 height 29
checkbox input "true"
click at [622, 379] on span "Generate Gif double_arrow" at bounding box center [596, 382] width 109 height 17
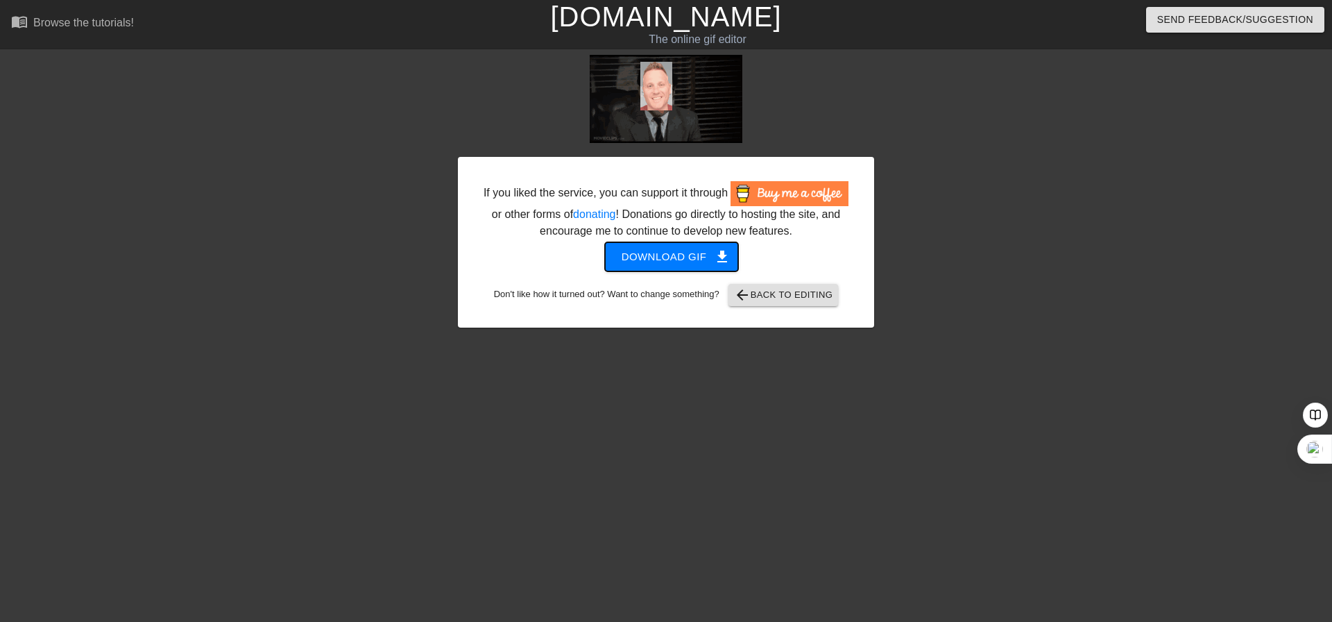
click at [700, 256] on span "Download gif get_app" at bounding box center [672, 257] width 101 height 18
